Goal: Check status: Check status

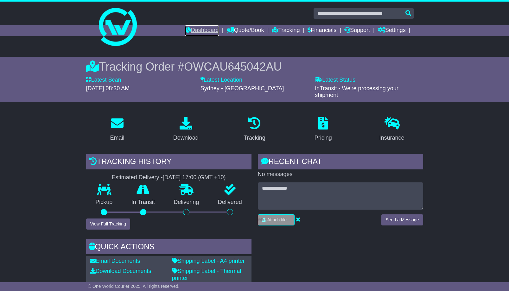
click at [189, 33] on link "Dashboard" at bounding box center [202, 30] width 34 height 11
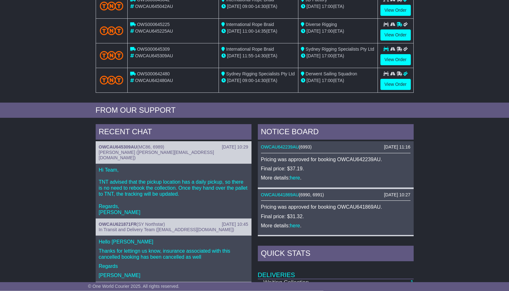
scroll to position [162, 0]
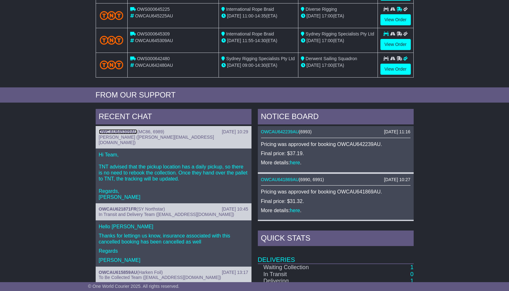
click at [122, 130] on link "OWCAU645309AU" at bounding box center [118, 131] width 38 height 5
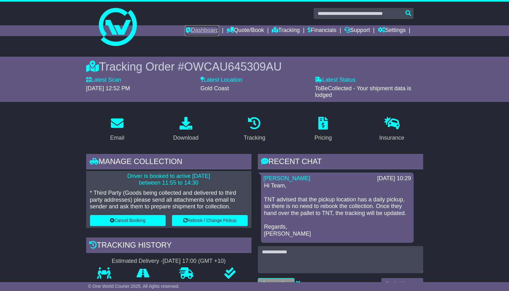
click at [187, 31] on link "Dashboard" at bounding box center [202, 30] width 34 height 11
